Goal: Entertainment & Leisure: Consume media (video, audio)

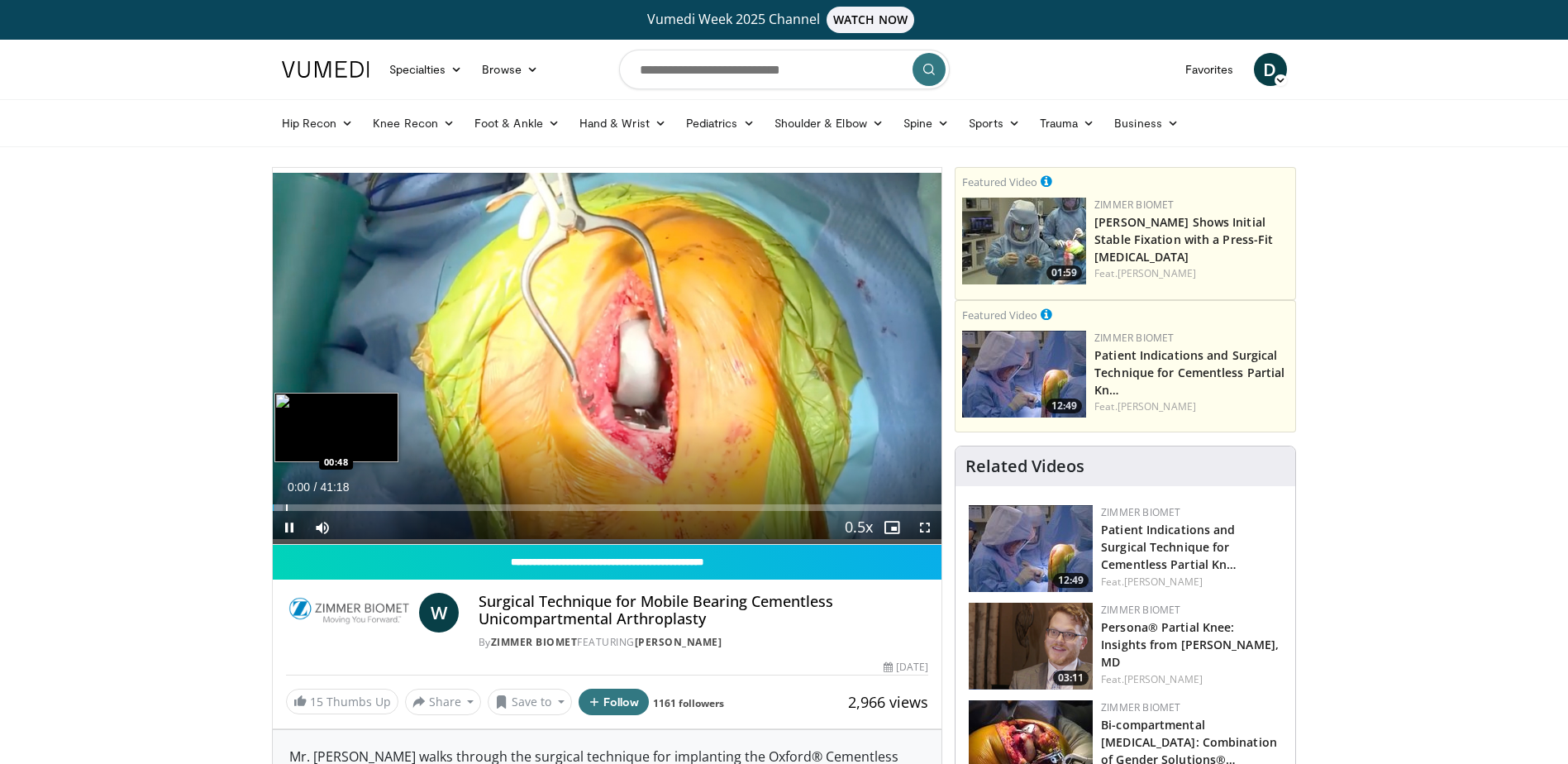
click at [285, 503] on div "Loaded : 1.60% 00:00 00:48" at bounding box center [607, 503] width 669 height 16
click at [550, 518] on div "Current Time 0:46 / Duration 41:18 Pause Skip Backward Skip Forward Mute Loaded…" at bounding box center [607, 528] width 669 height 33
click at [566, 511] on div "Current Time 0:46 / Duration 41:18 Pause Skip Backward Skip Forward Mute Loaded…" at bounding box center [607, 528] width 669 height 33
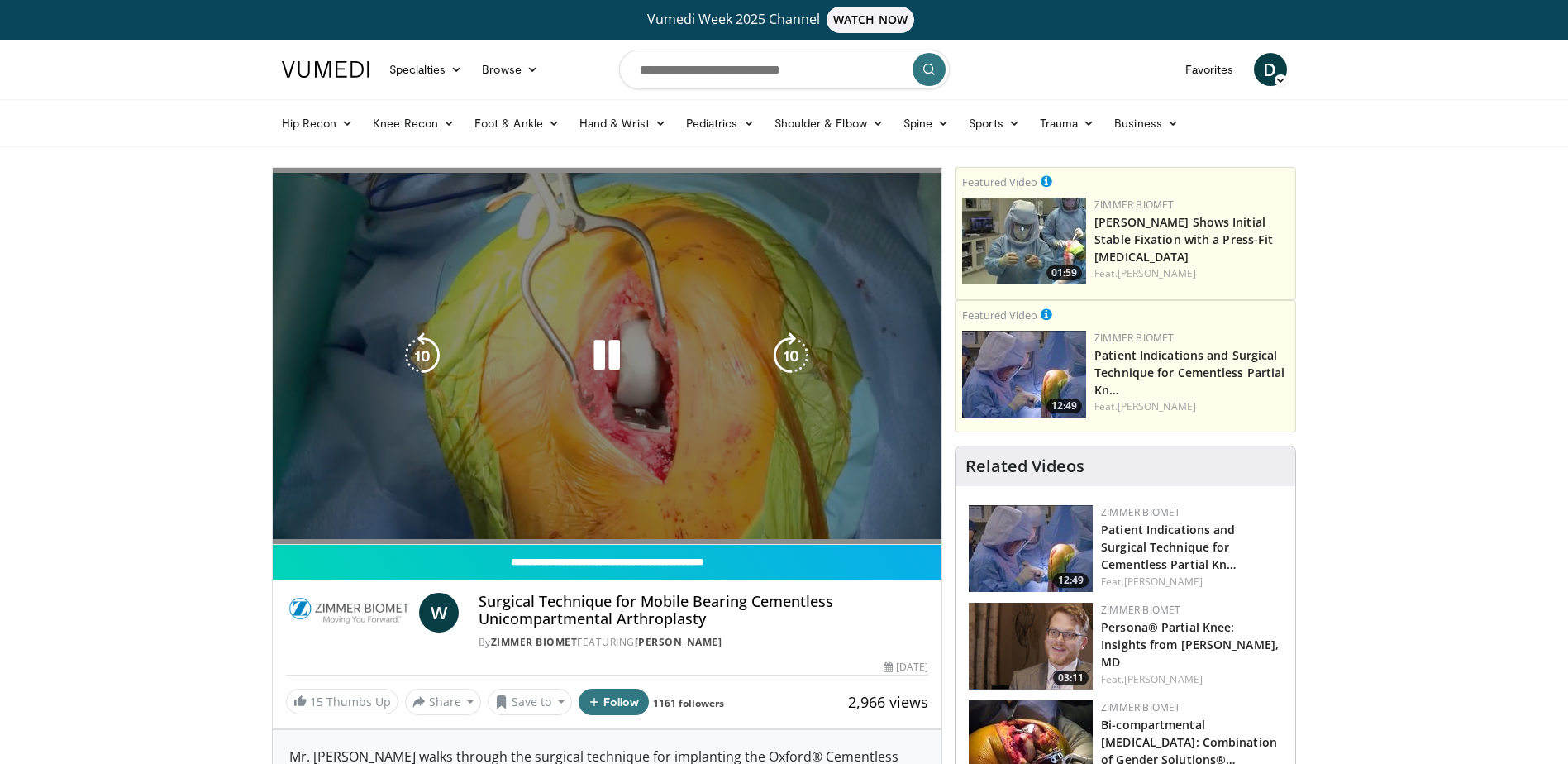
click at [570, 509] on div "10 seconds Tap to unmute" at bounding box center [607, 356] width 669 height 376
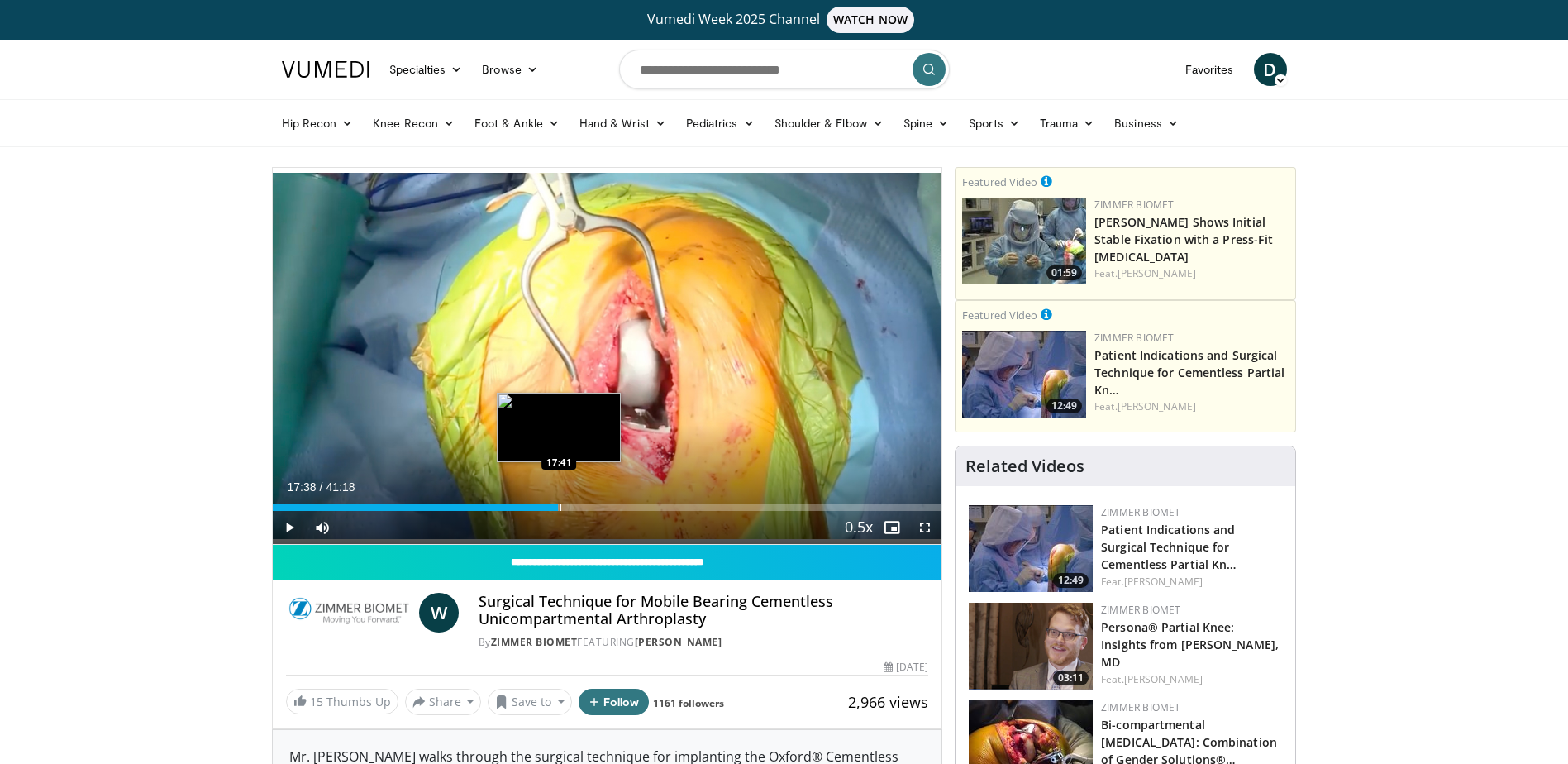
click at [559, 507] on div "Progress Bar" at bounding box center [560, 507] width 2 height 6
click at [605, 505] on div "Progress Bar" at bounding box center [606, 507] width 2 height 6
click at [579, 503] on div "Loaded : 52.06% 18:55 18:55" at bounding box center [607, 503] width 669 height 16
click at [569, 507] on div "18:55" at bounding box center [426, 507] width 307 height 6
click at [293, 519] on span "Video Player" at bounding box center [289, 528] width 33 height 33
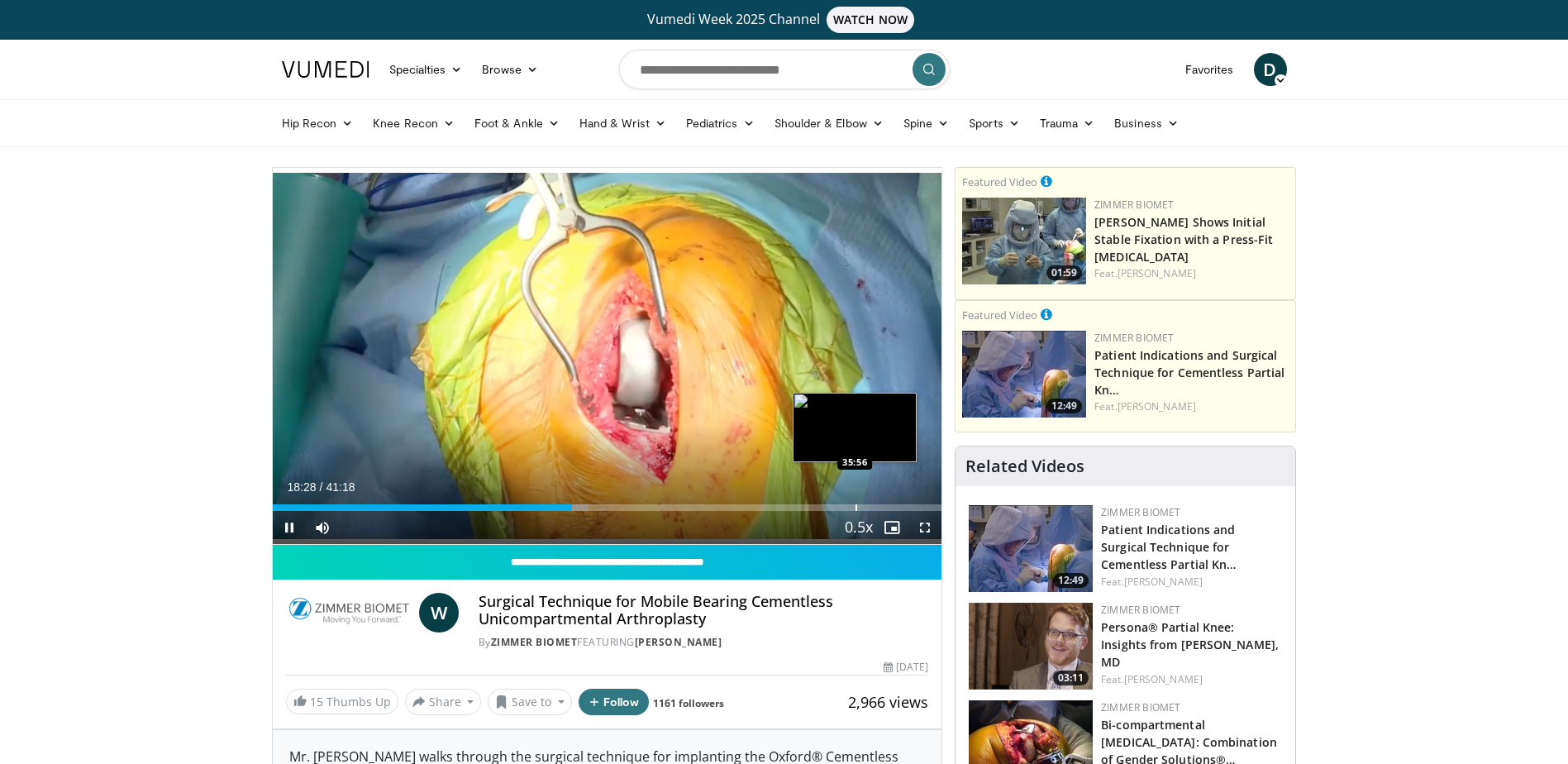
click at [854, 509] on video-js "**********" at bounding box center [607, 357] width 669 height 377
click at [901, 504] on div "Progress Bar" at bounding box center [902, 507] width 2 height 6
click at [863, 504] on div "Progress Bar" at bounding box center [864, 507] width 2 height 6
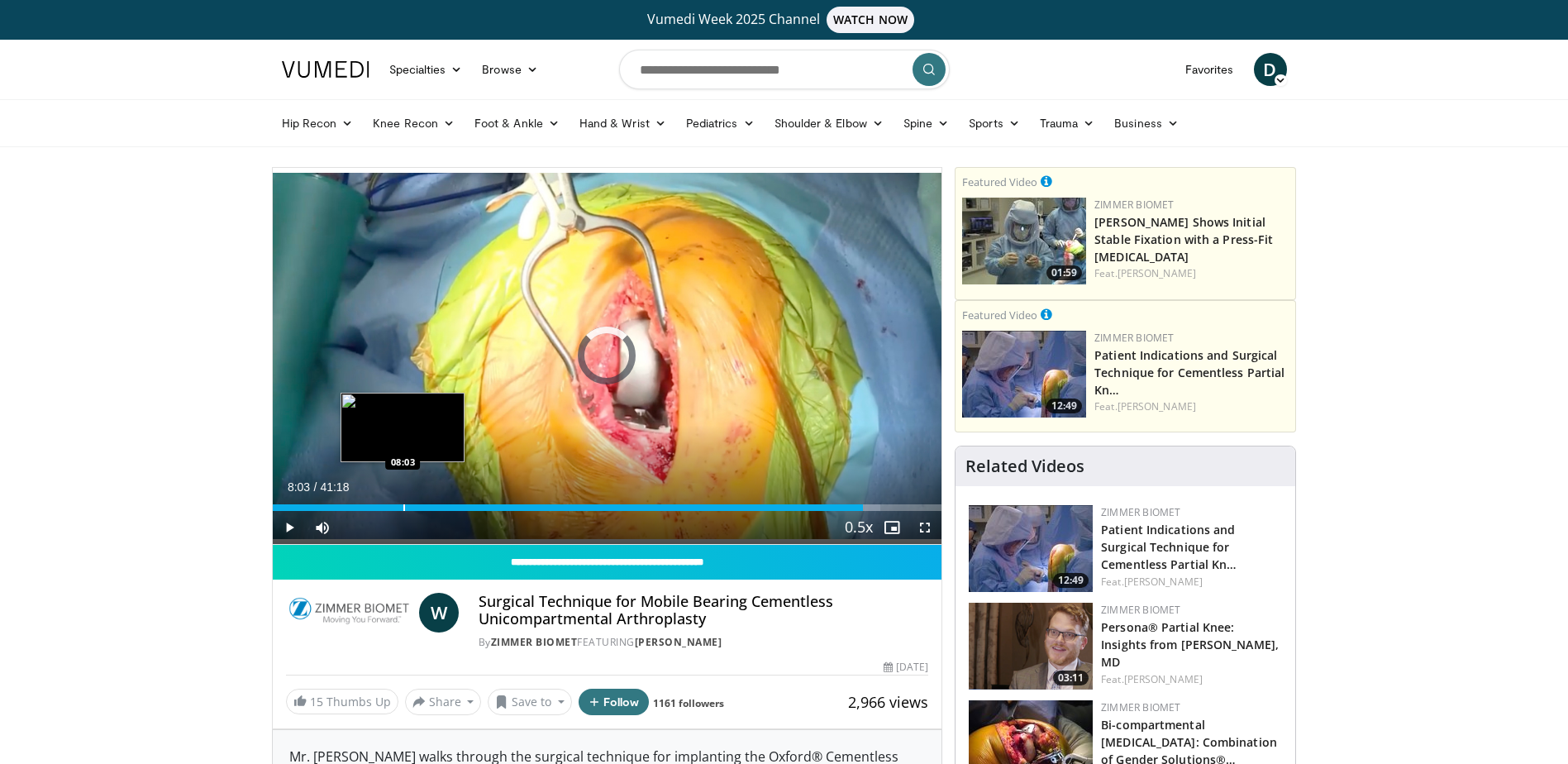
click at [402, 499] on div "Loaded : 90.80% 36:26 08:03" at bounding box center [607, 503] width 669 height 16
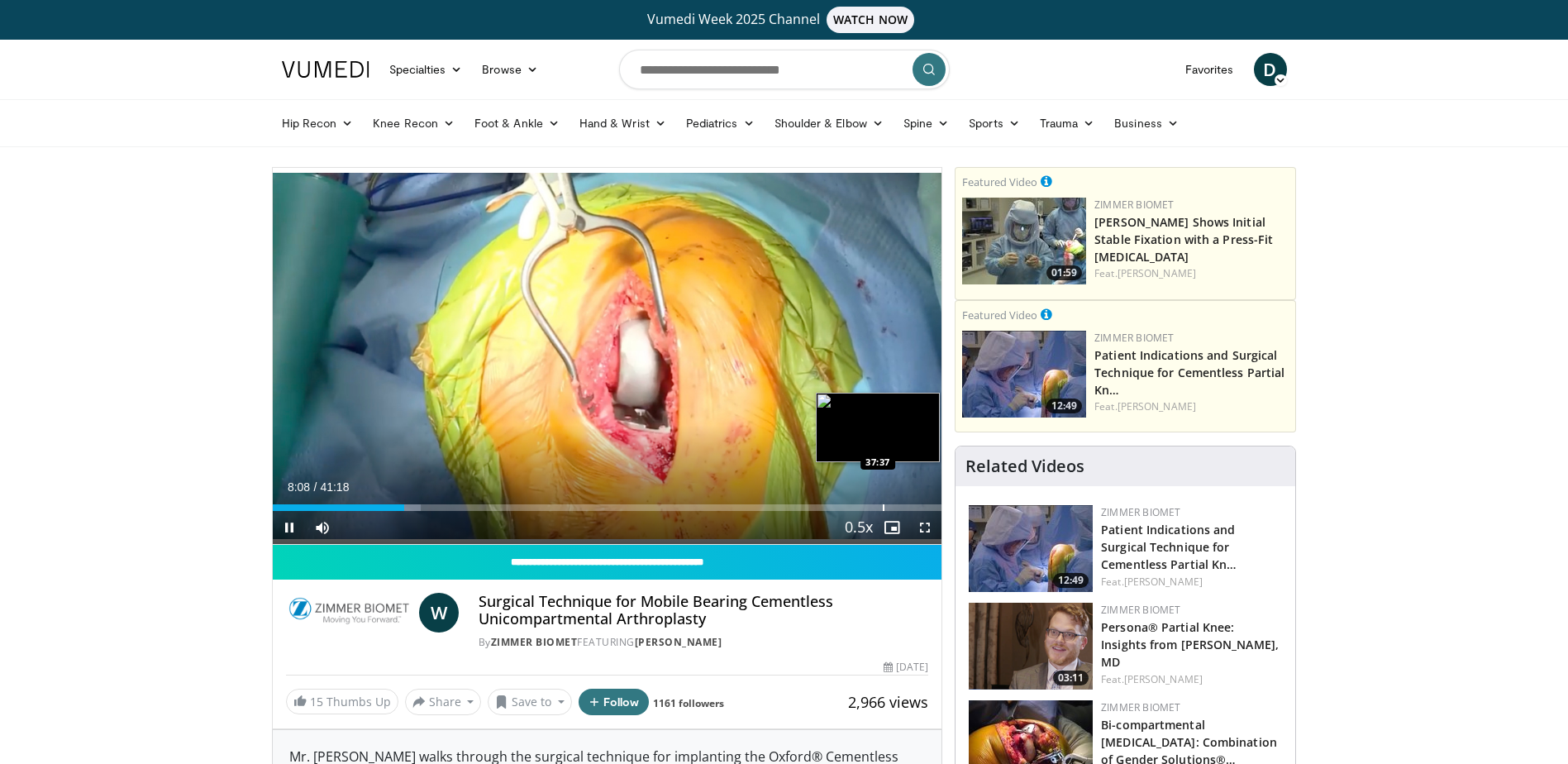
click at [883, 505] on div "Progress Bar" at bounding box center [884, 507] width 2 height 6
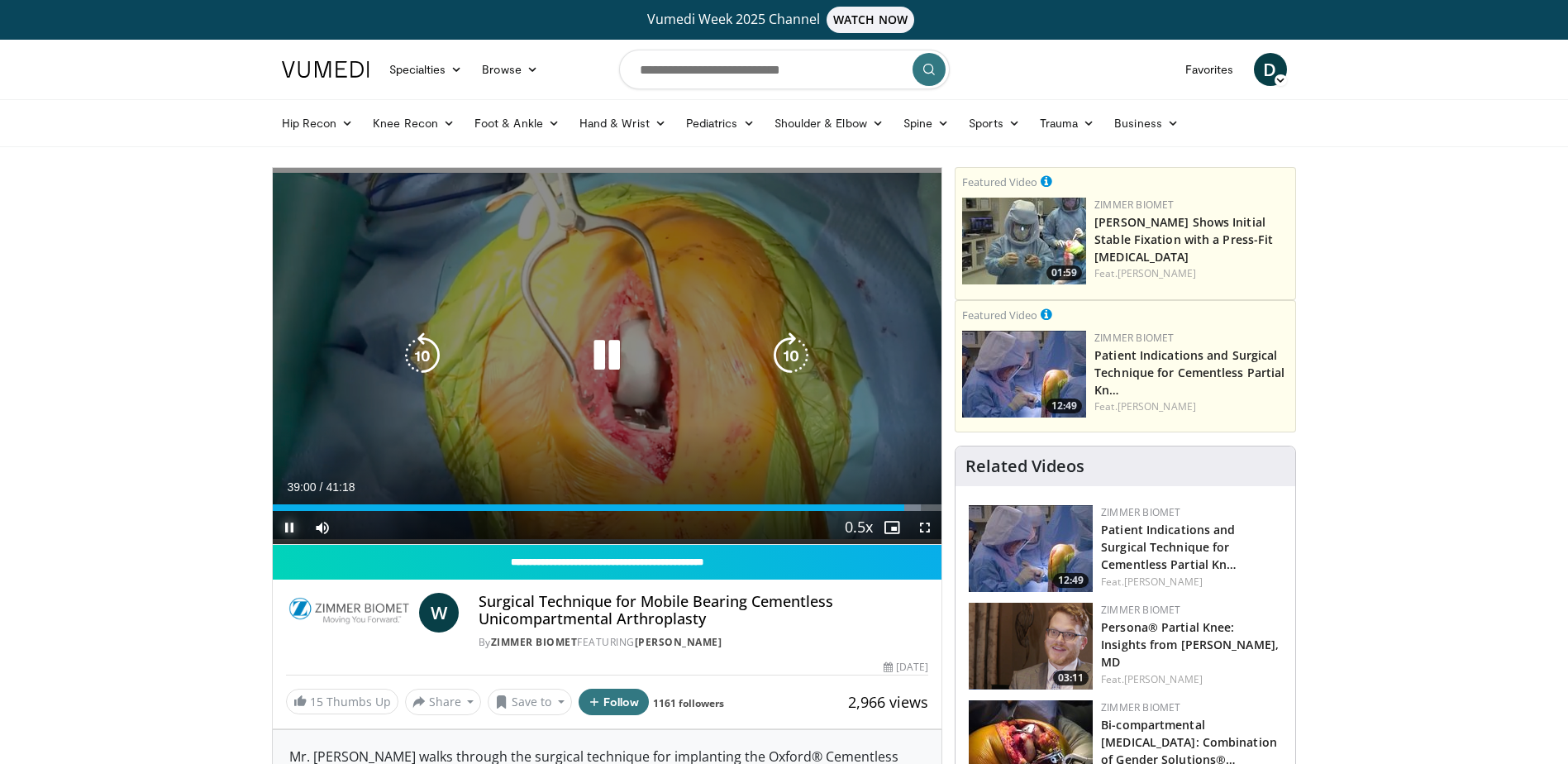
drag, startPoint x: 287, startPoint y: 524, endPoint x: 322, endPoint y: 351, distance: 176.5
click at [287, 524] on span "Video Player" at bounding box center [289, 528] width 33 height 33
